Goal: Find specific page/section: Find specific page/section

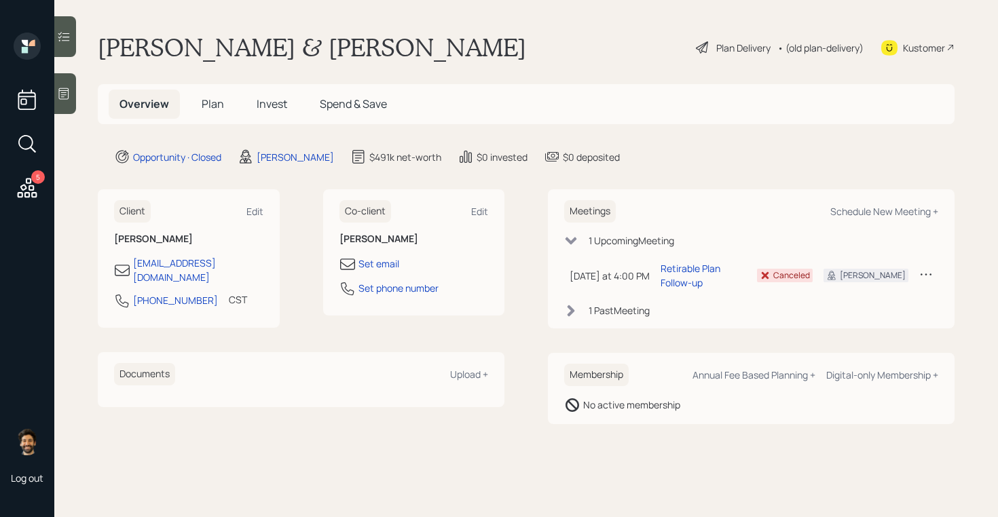
click at [591, 303] on div "1 Past Meeting" at bounding box center [618, 310] width 61 height 14
